Goal: Find specific page/section: Find specific page/section

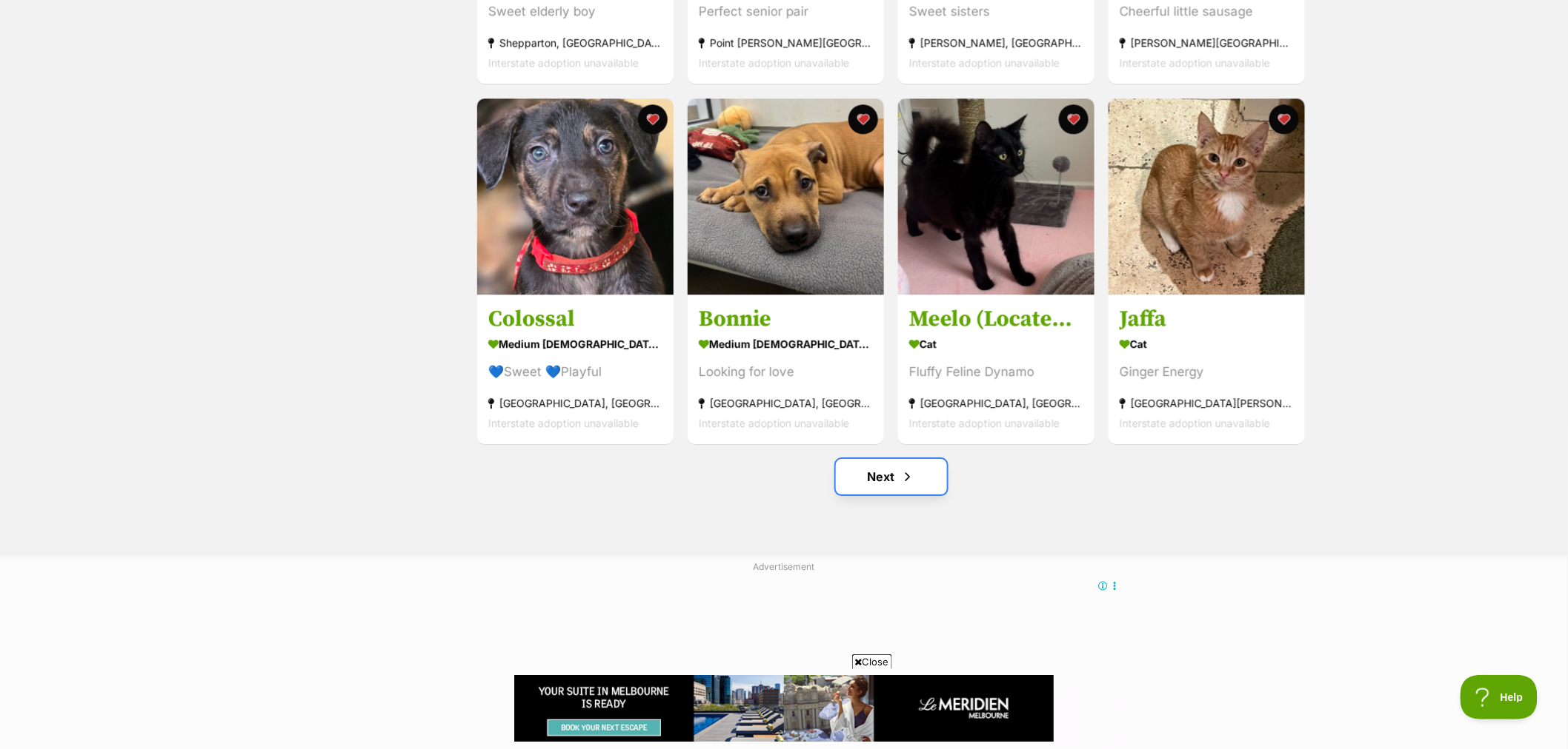
click at [894, 475] on link "Next" at bounding box center [891, 477] width 111 height 36
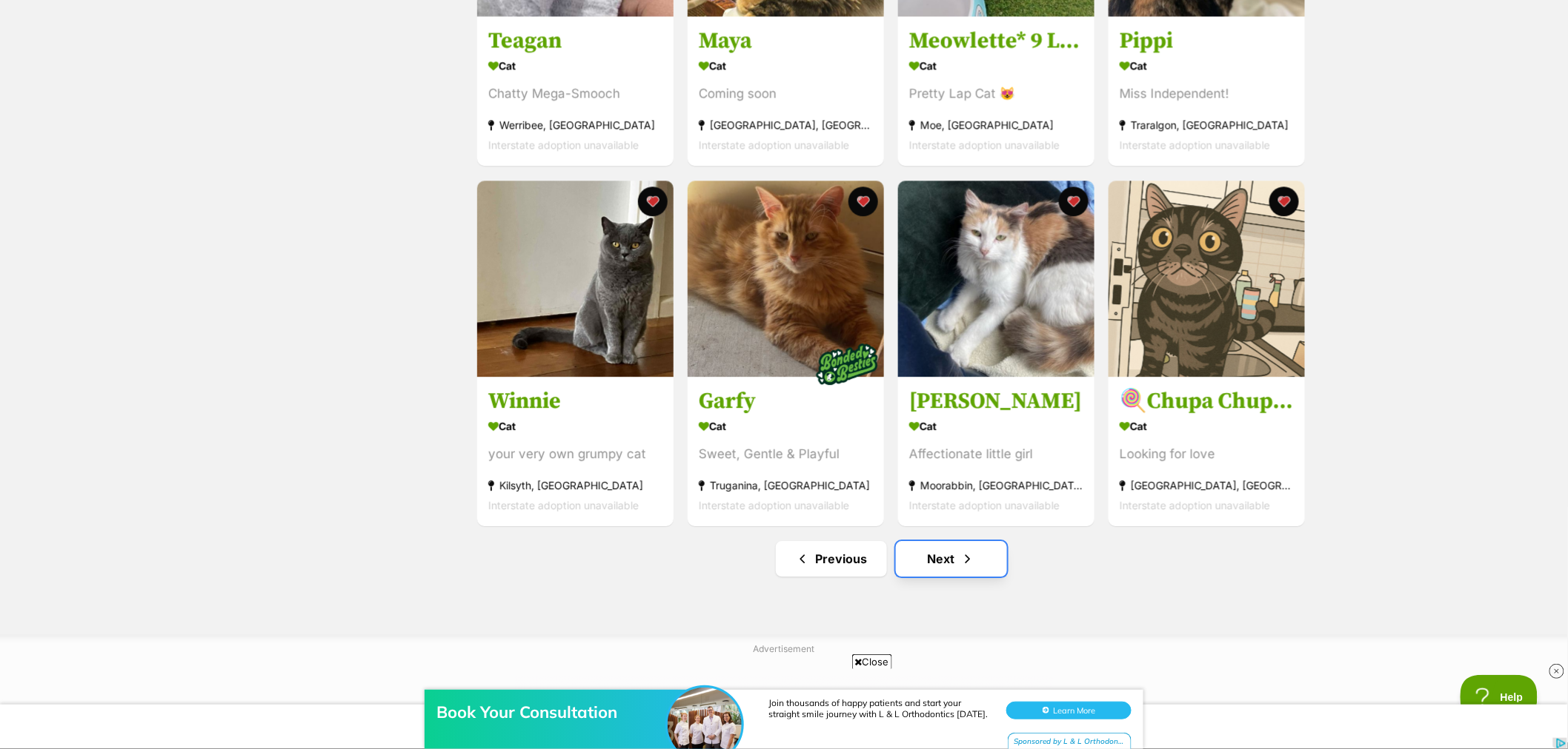
click at [951, 565] on link "Next" at bounding box center [951, 559] width 111 height 36
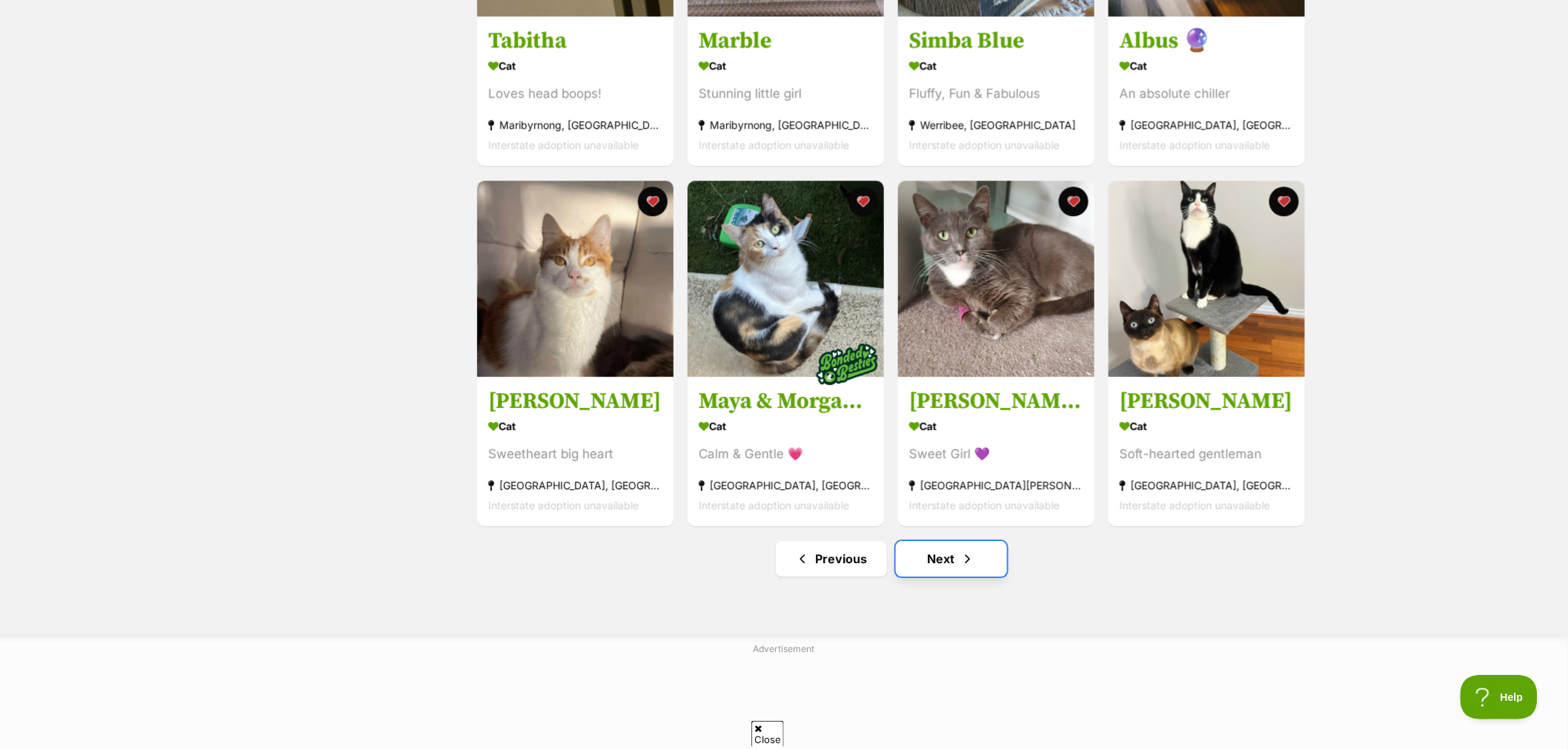
click at [955, 575] on link "Next" at bounding box center [951, 559] width 111 height 36
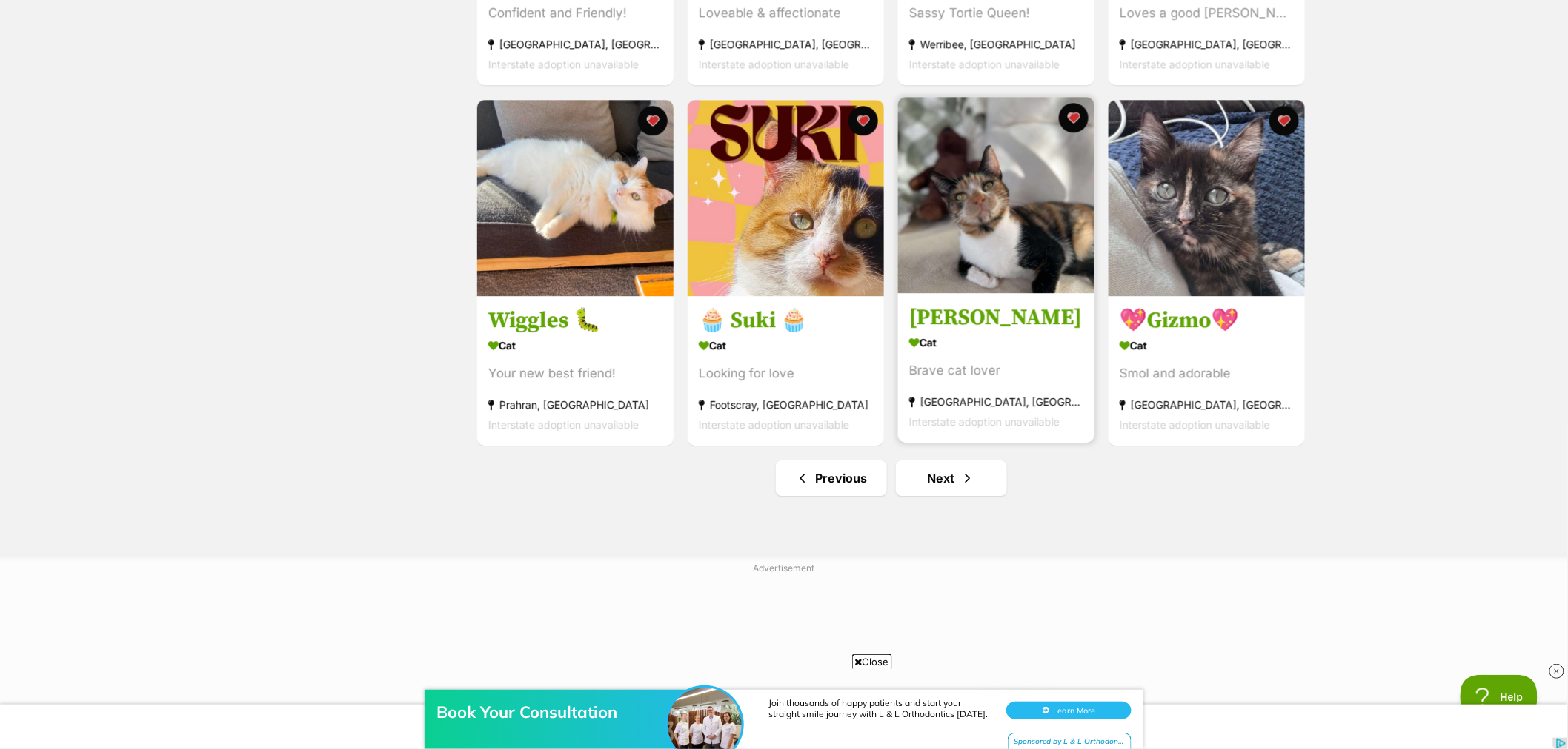
scroll to position [1645, 0]
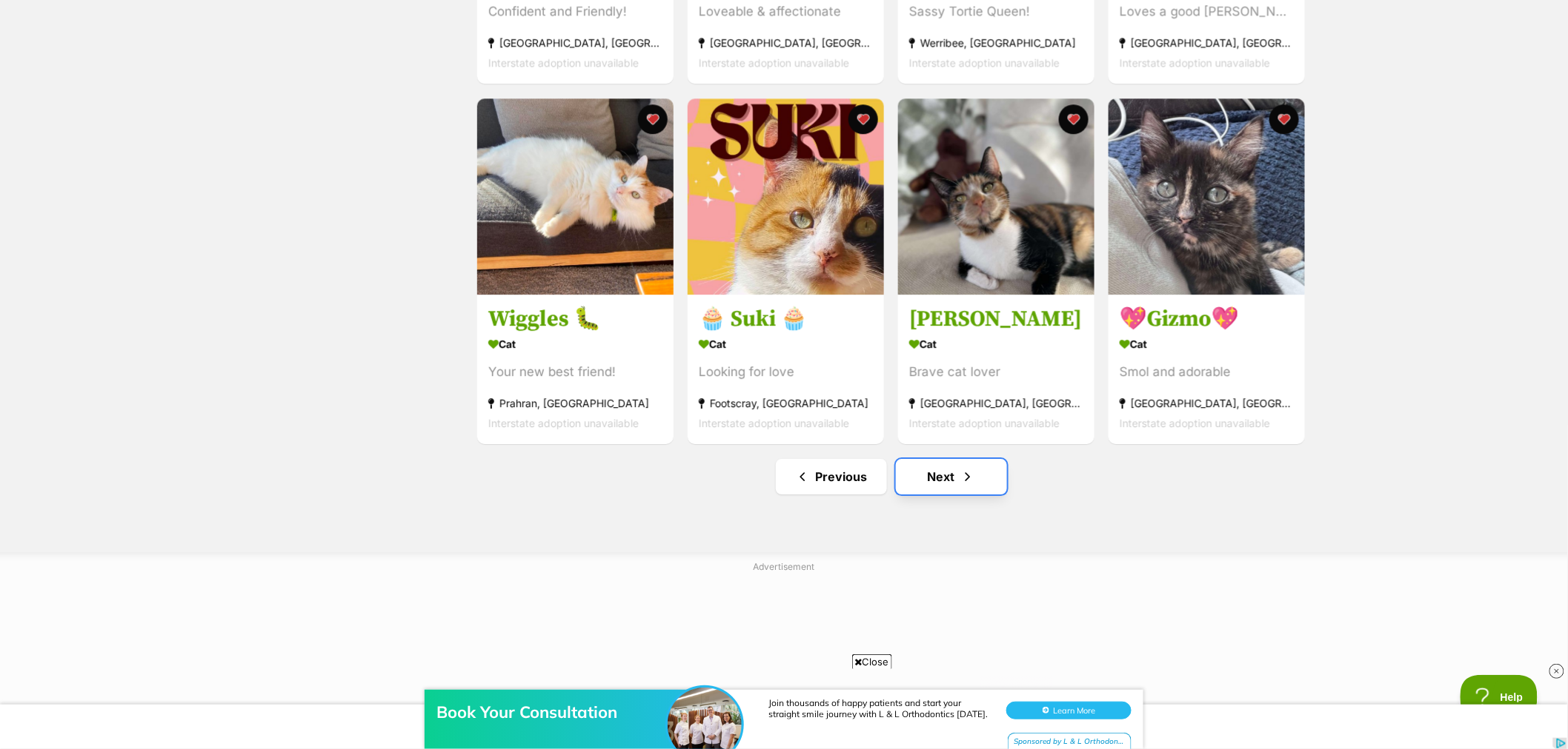
click at [929, 488] on link "Next" at bounding box center [951, 477] width 111 height 36
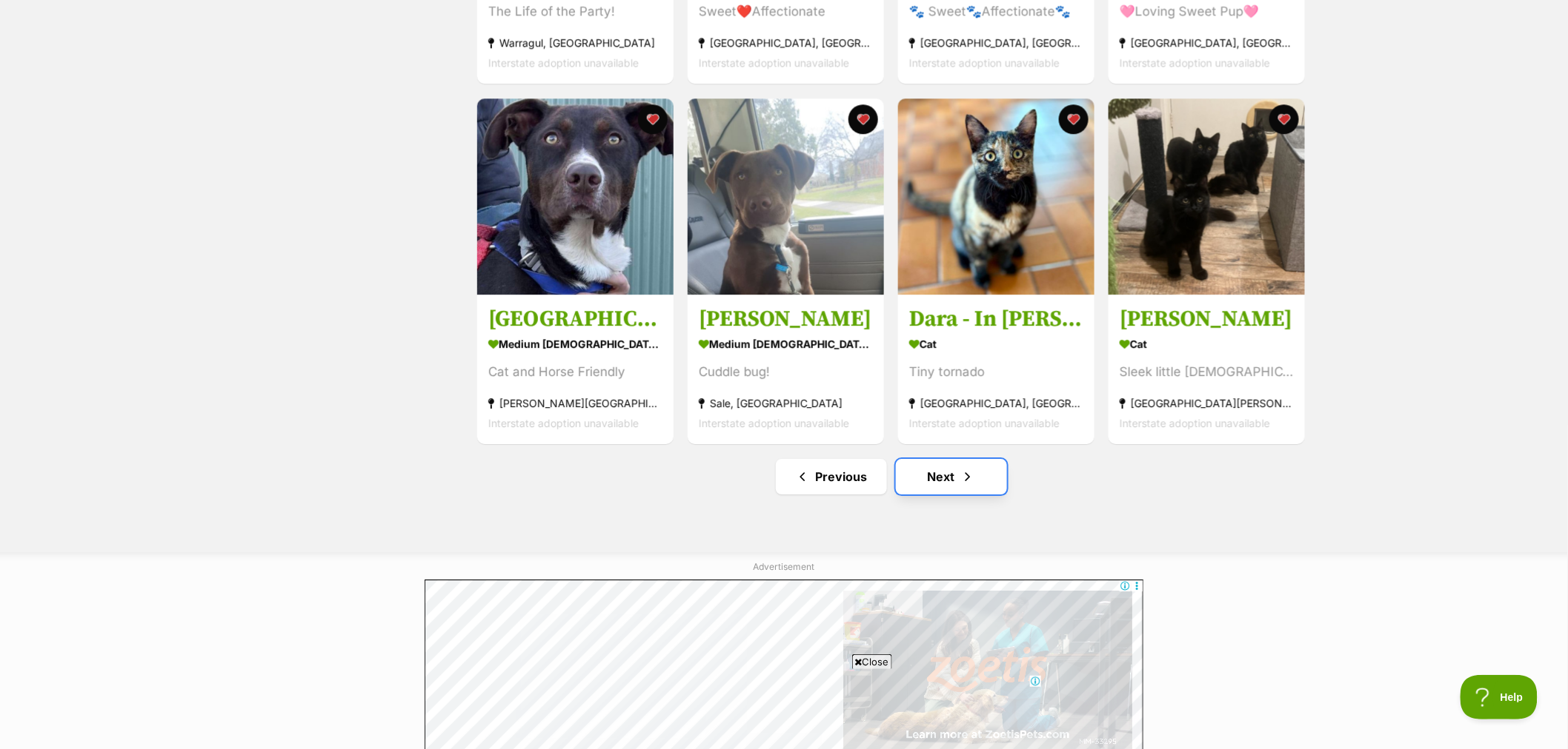
click at [946, 478] on link "Next" at bounding box center [951, 477] width 111 height 36
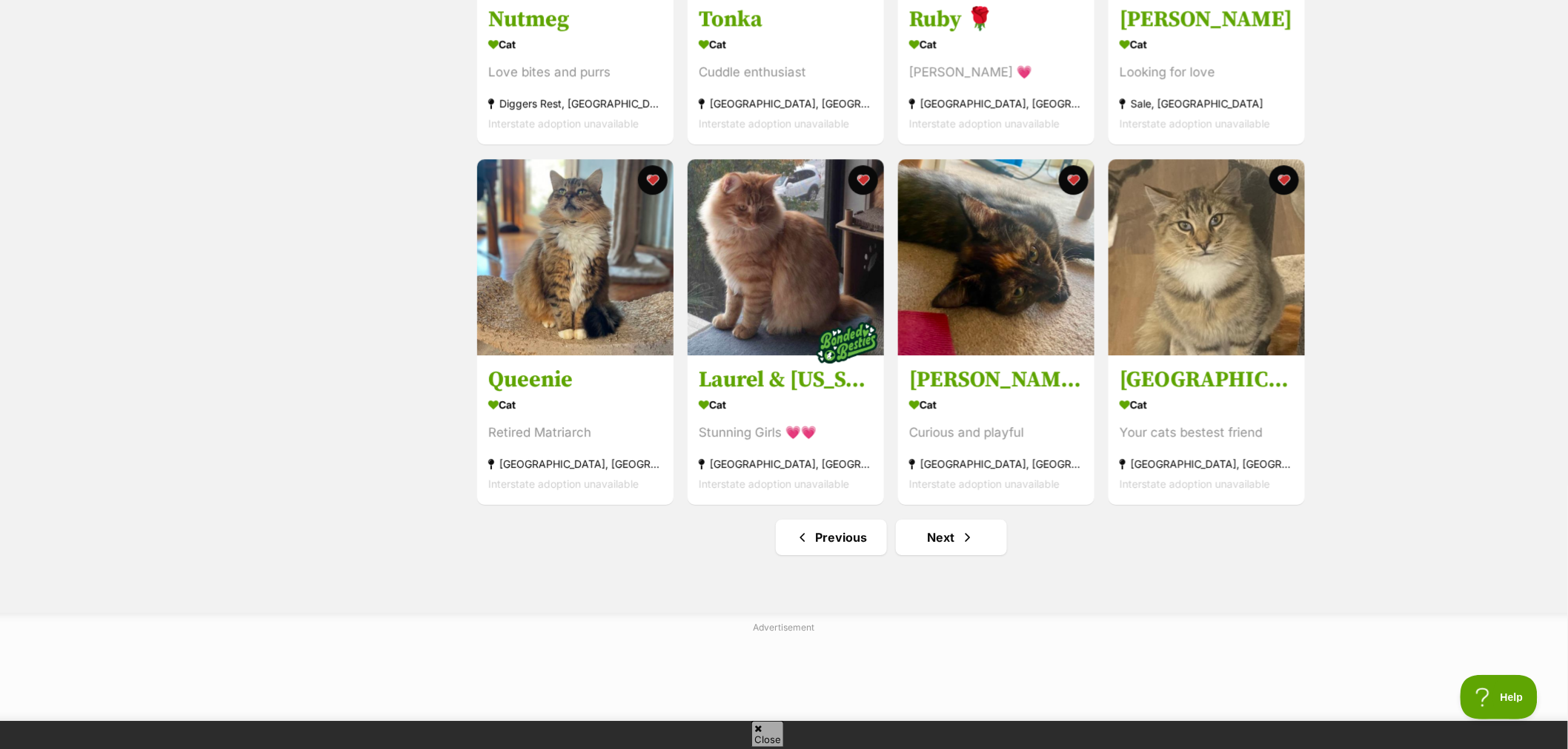
scroll to position [1645, 0]
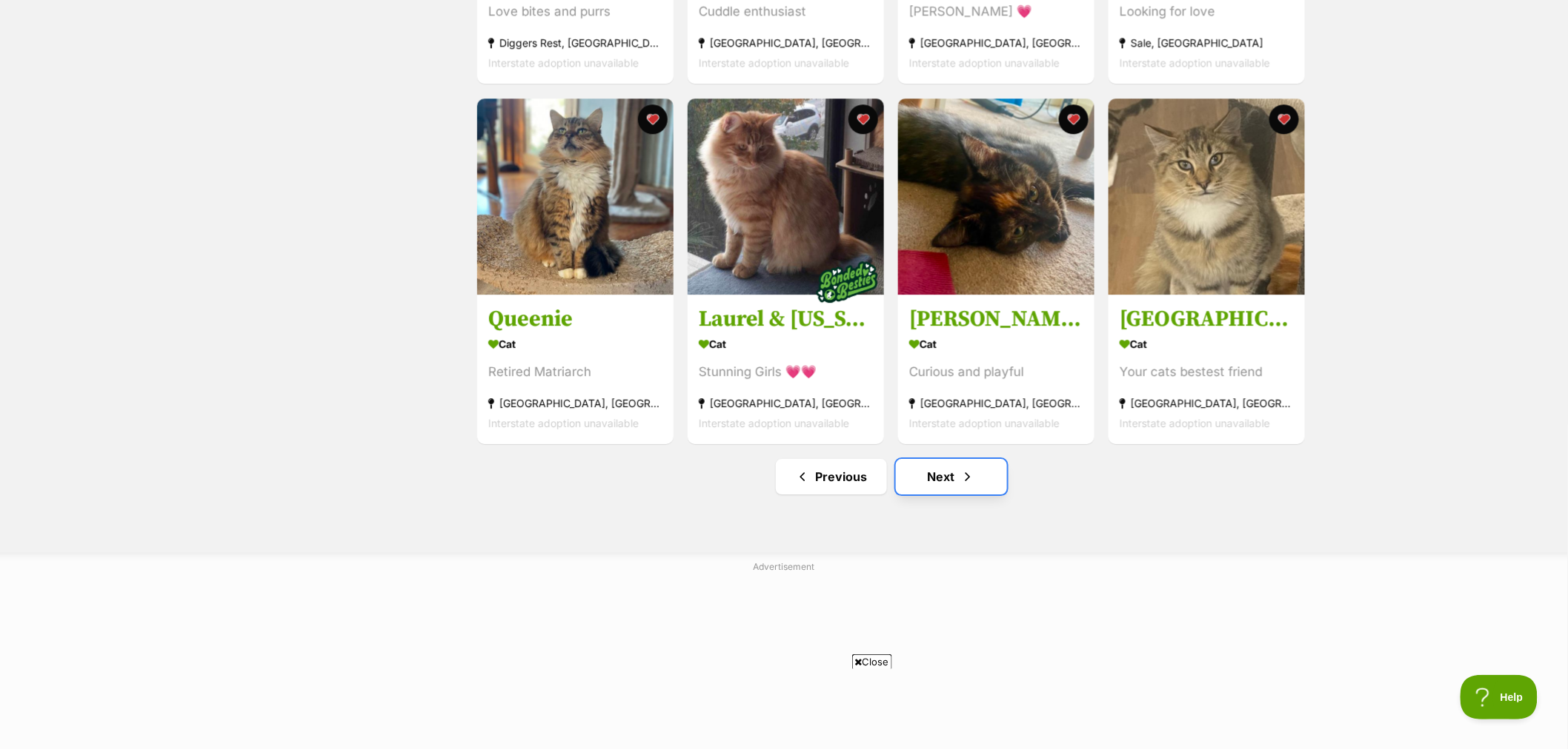
click at [982, 491] on link "Next" at bounding box center [951, 477] width 111 height 36
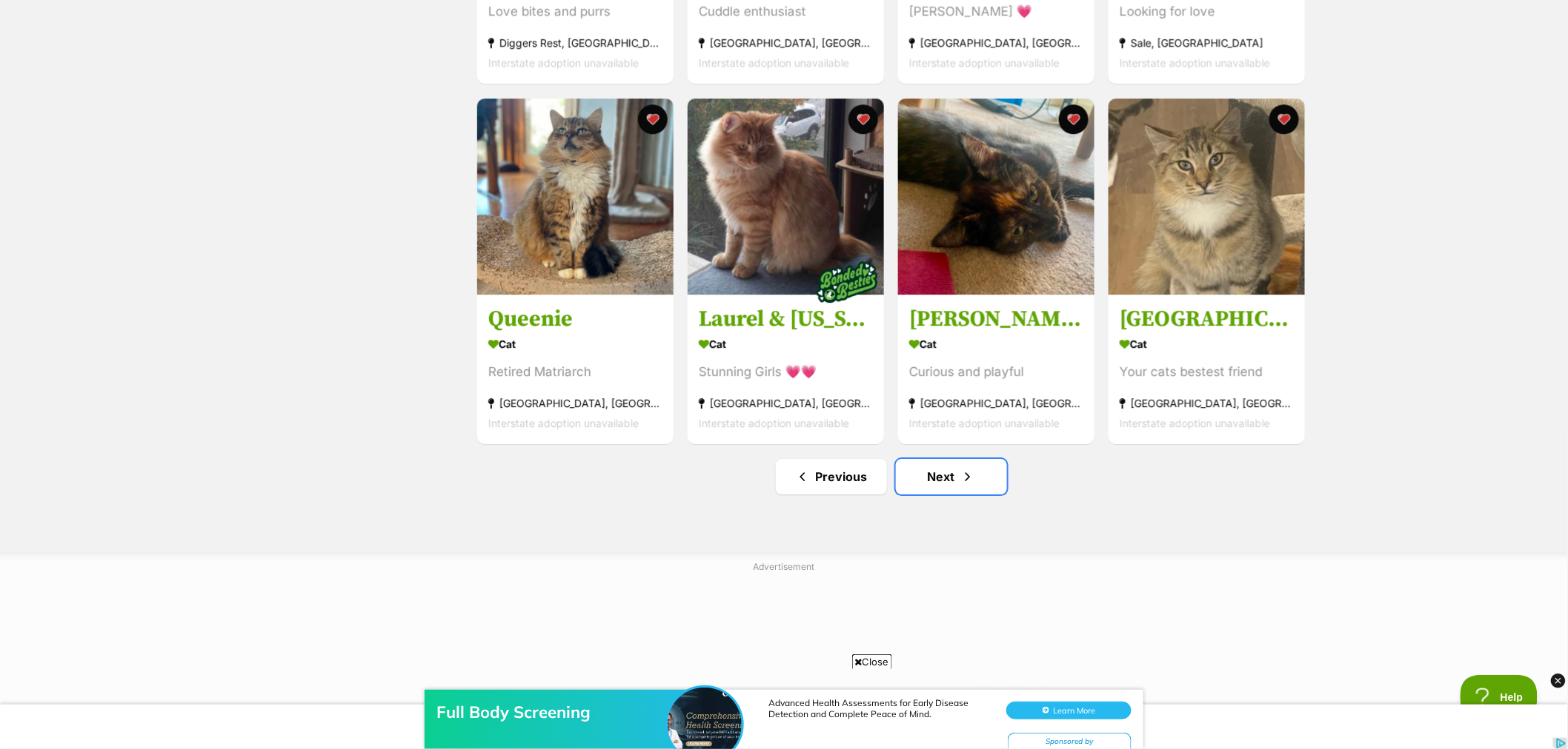
scroll to position [0, 0]
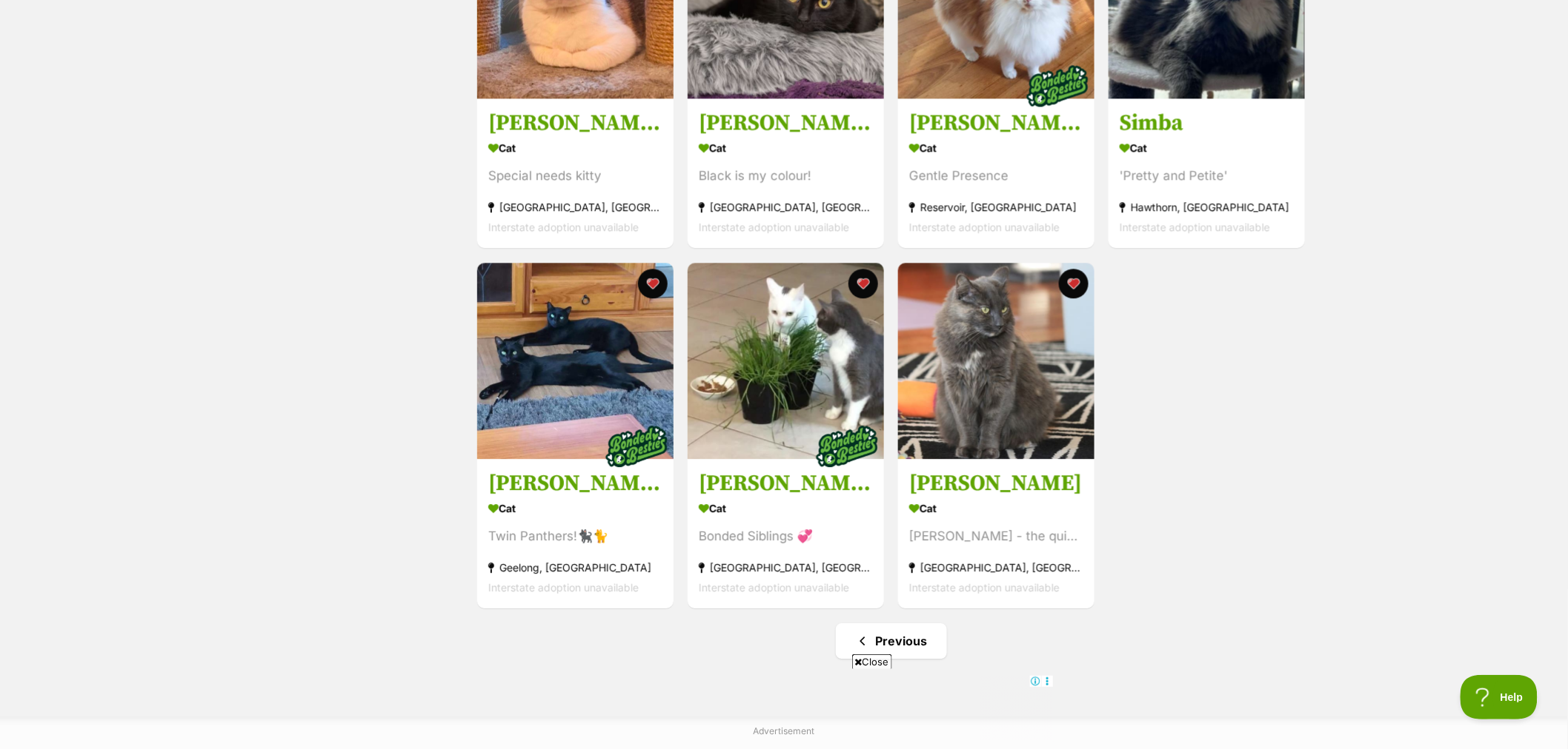
scroll to position [1563, 0]
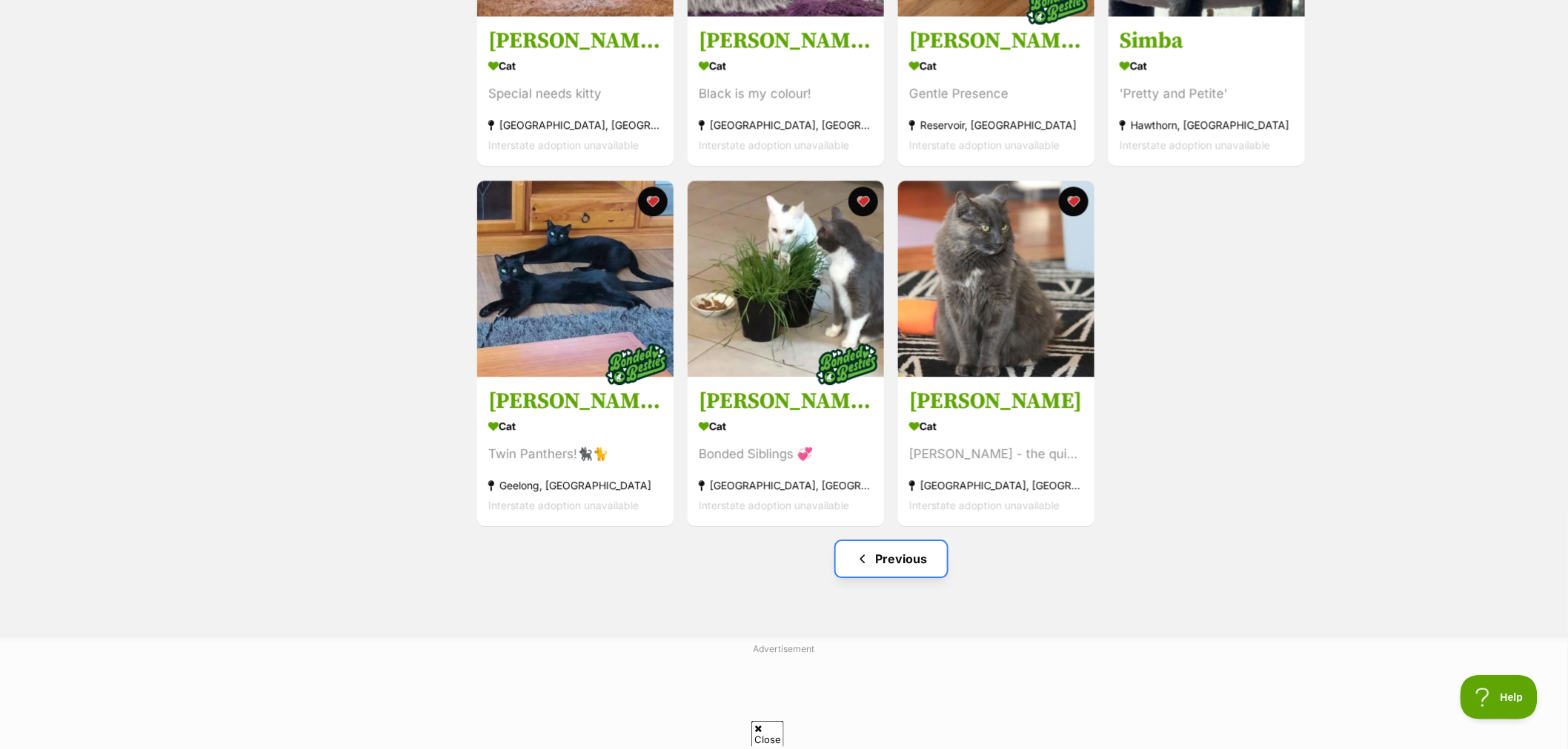
click at [892, 571] on link "Previous" at bounding box center [891, 559] width 111 height 36
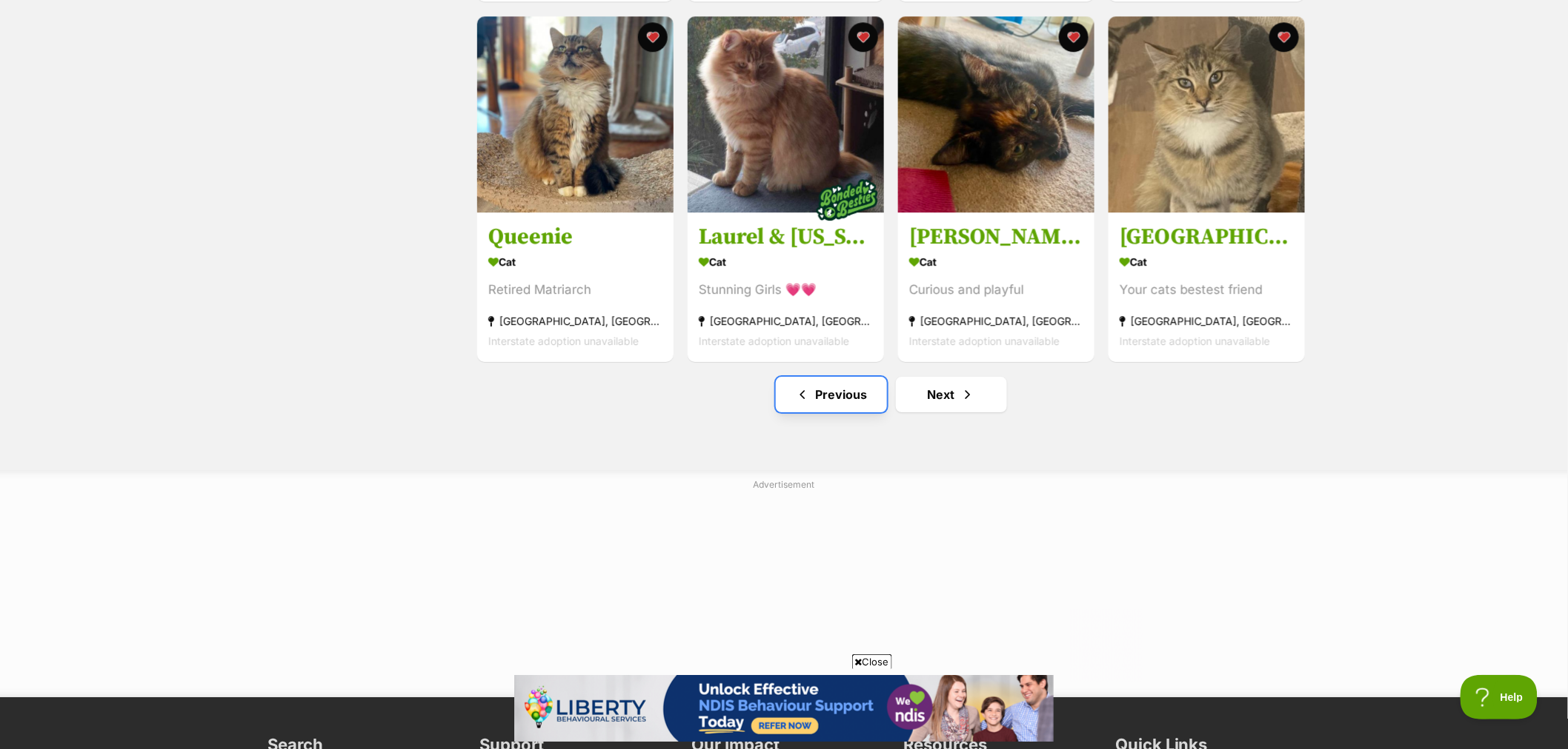
click at [863, 398] on link "Previous" at bounding box center [831, 395] width 111 height 36
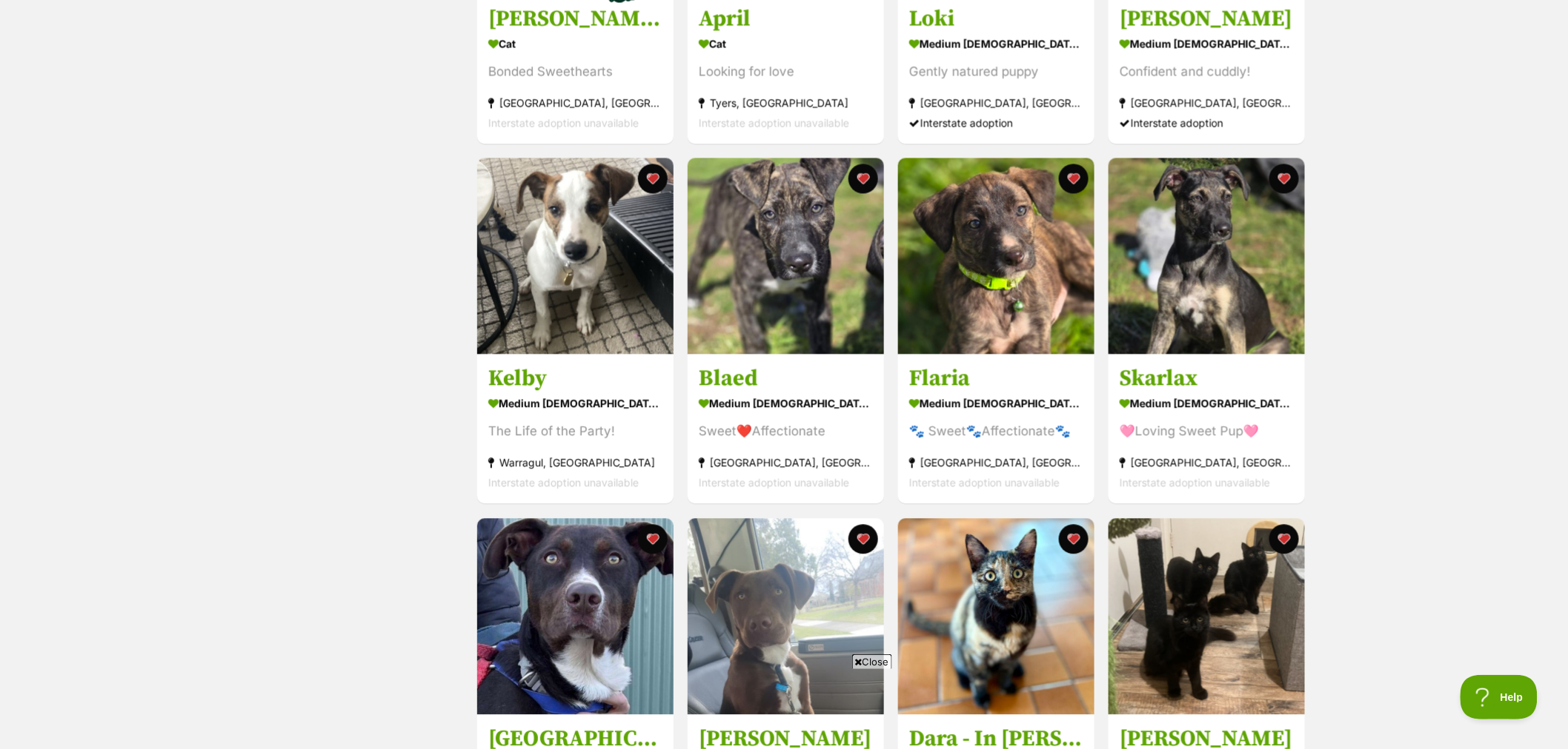
scroll to position [1316, 0]
